Goal: Task Accomplishment & Management: Manage account settings

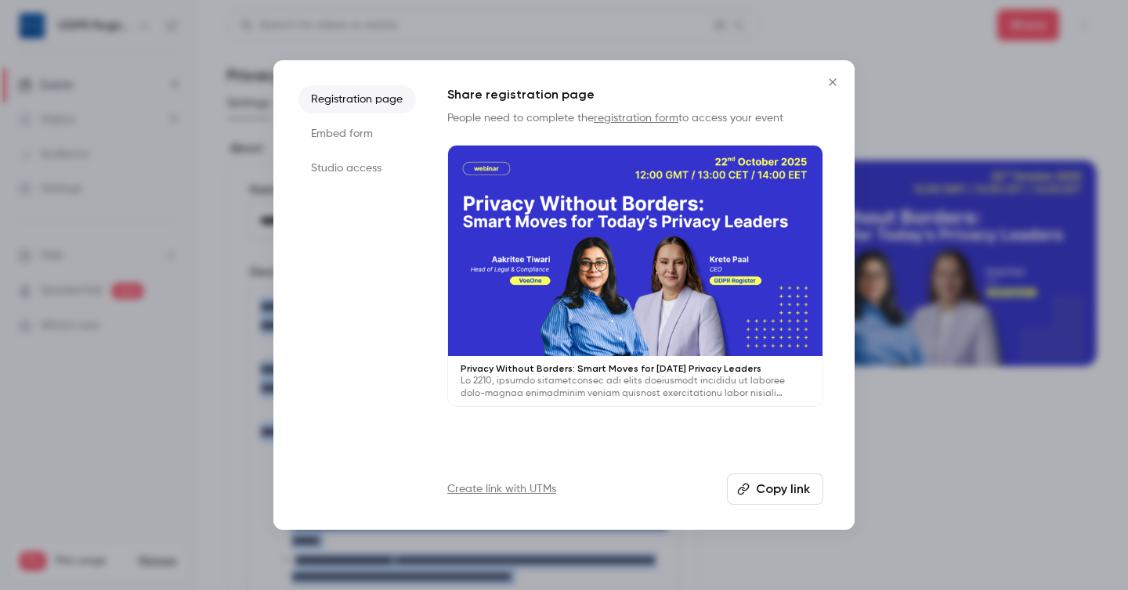
click at [831, 89] on button "Close" at bounding box center [832, 82] width 31 height 31
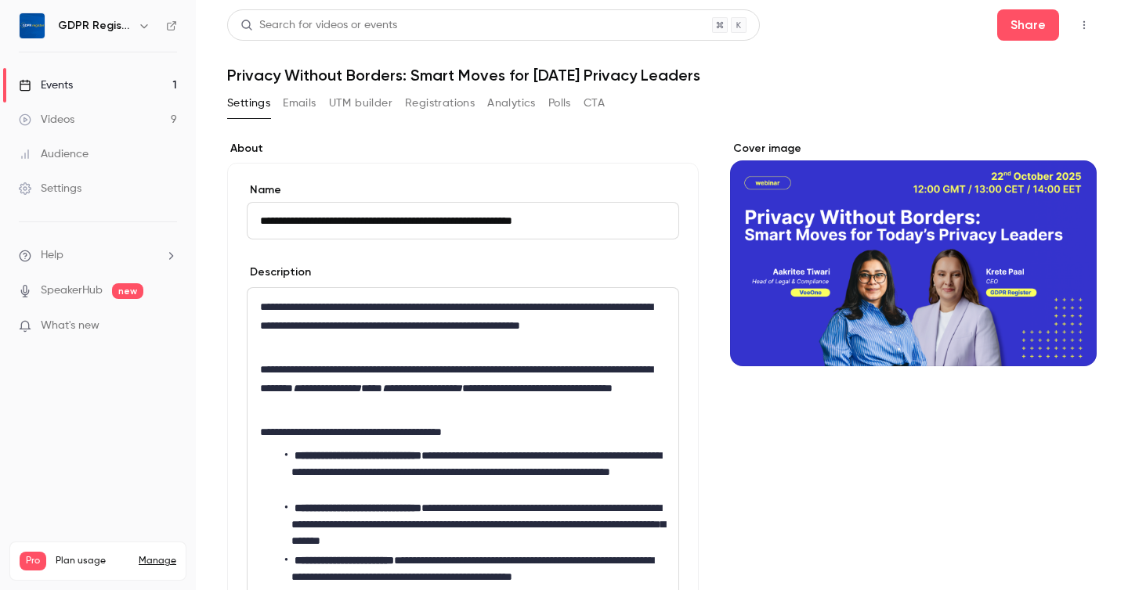
click at [413, 145] on label "About" at bounding box center [462, 149] width 471 height 16
click at [440, 102] on button "Registrations" at bounding box center [440, 103] width 70 height 25
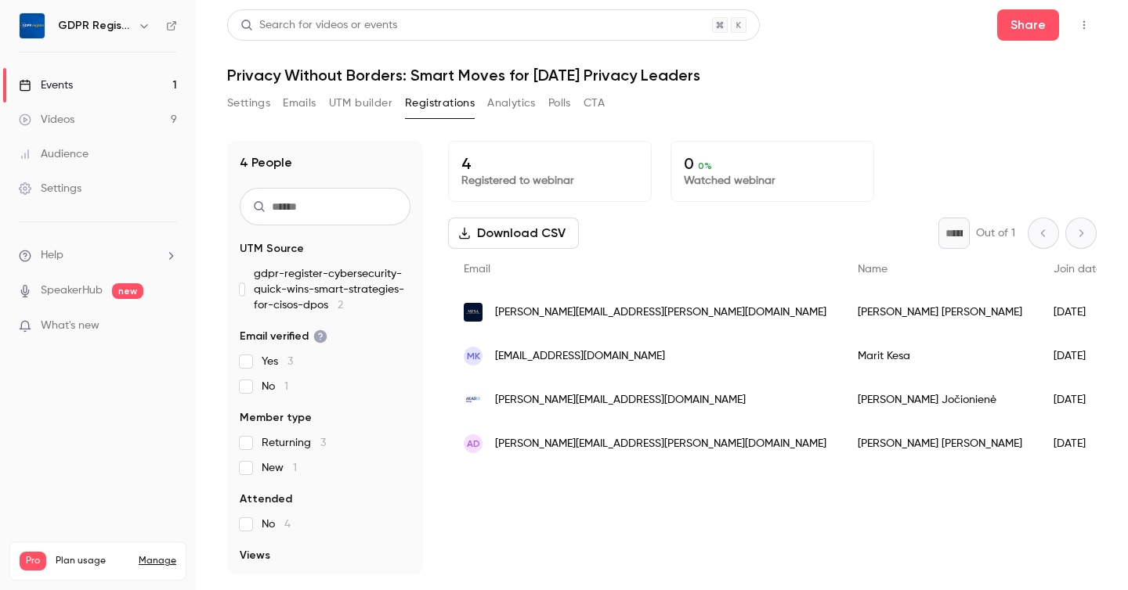
click at [717, 97] on div "Settings Emails UTM builder Registrations Analytics Polls CTA" at bounding box center [661, 106] width 869 height 31
click at [141, 13] on div "GDPR Register" at bounding box center [98, 26] width 158 height 27
click at [100, 18] on h6 "GDPR Register" at bounding box center [95, 26] width 74 height 16
click at [174, 31] on div "GDPR Register" at bounding box center [98, 26] width 158 height 27
click at [174, 30] on icon at bounding box center [171, 25] width 9 height 9
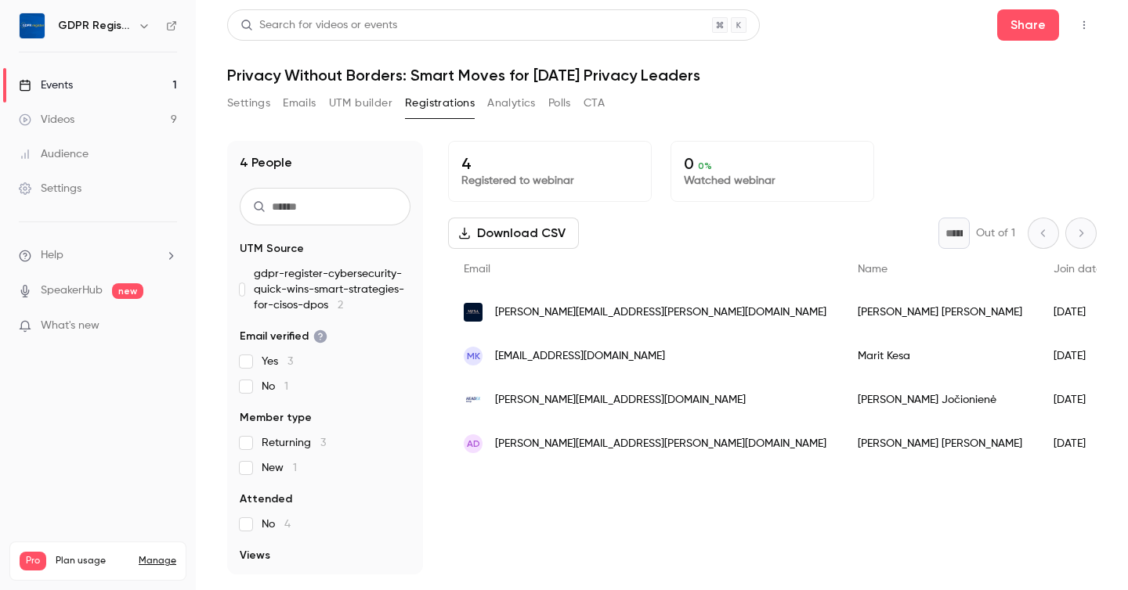
click at [717, 53] on header "Search for videos or events Share Privacy Without Borders: Smart Moves for [DAT…" at bounding box center [661, 46] width 869 height 75
